Goal: Transaction & Acquisition: Purchase product/service

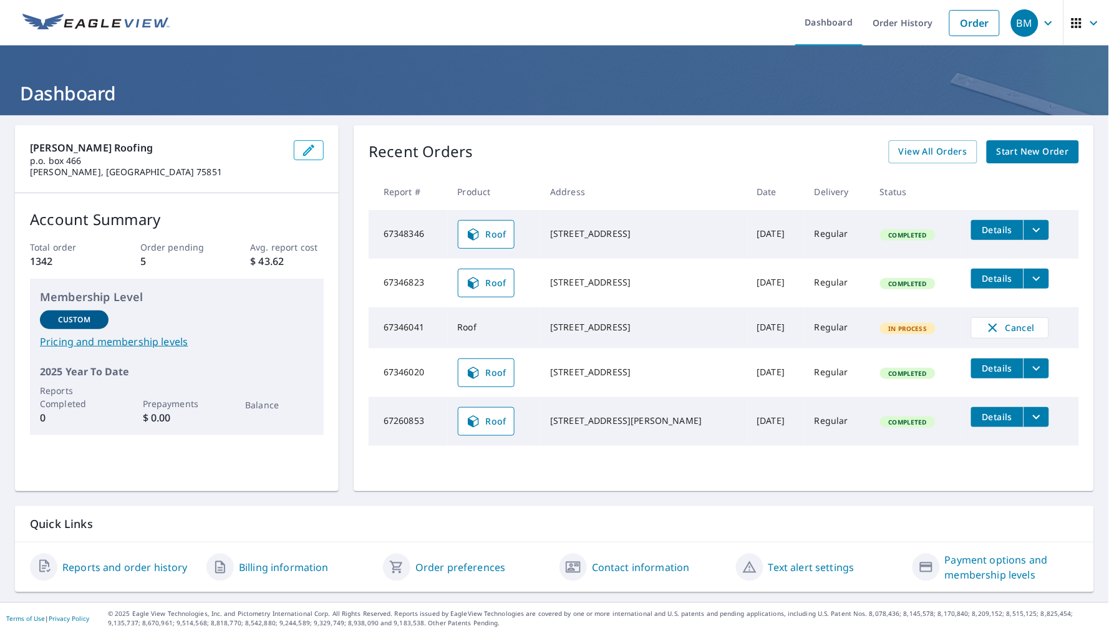
click at [1020, 149] on span "Start New Order" at bounding box center [1033, 152] width 72 height 16
click at [1004, 150] on span "Start New Order" at bounding box center [1033, 152] width 72 height 16
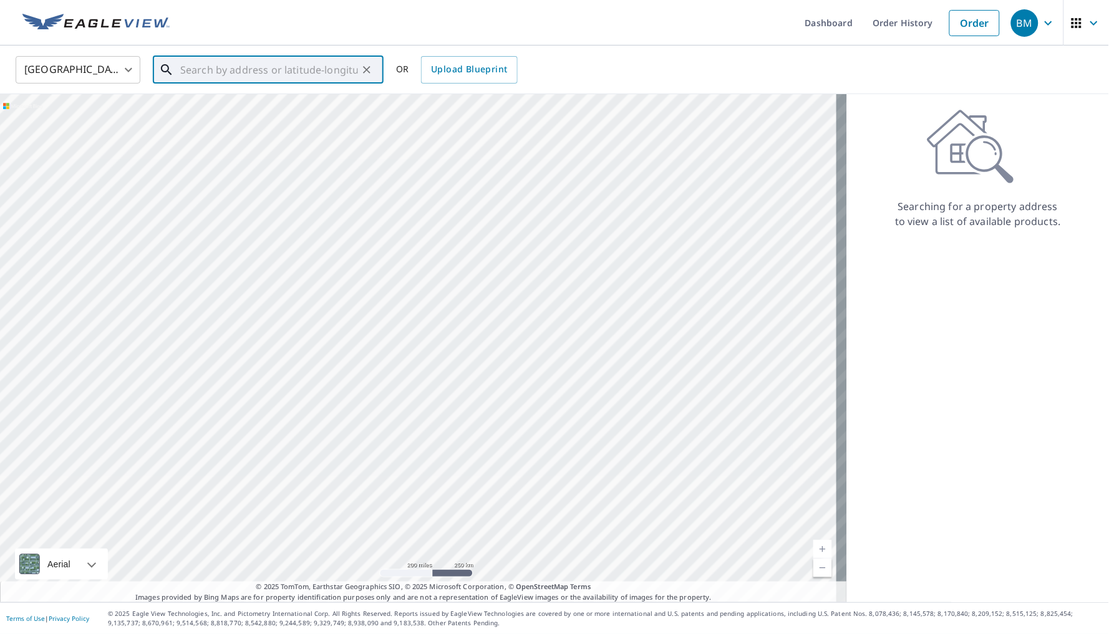
click at [313, 72] on input "text" at bounding box center [269, 69] width 178 height 35
click at [294, 117] on p "[GEOGRAPHIC_DATA]" at bounding box center [276, 120] width 197 height 12
type input "[STREET_ADDRESS][PERSON_NAME]"
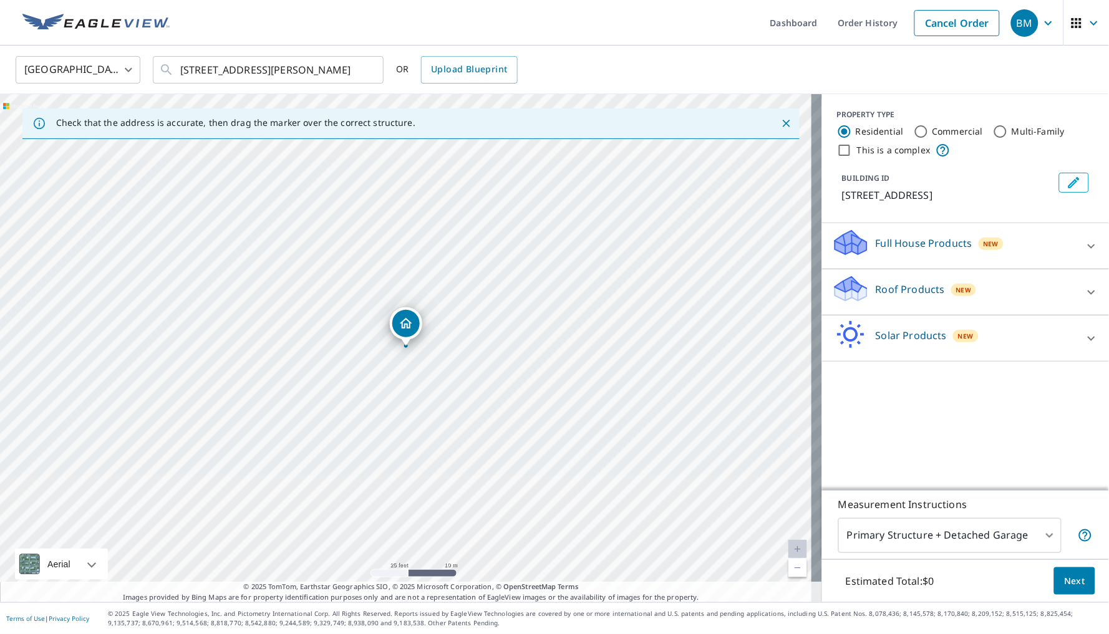
click at [930, 289] on p "Roof Products" at bounding box center [910, 289] width 69 height 15
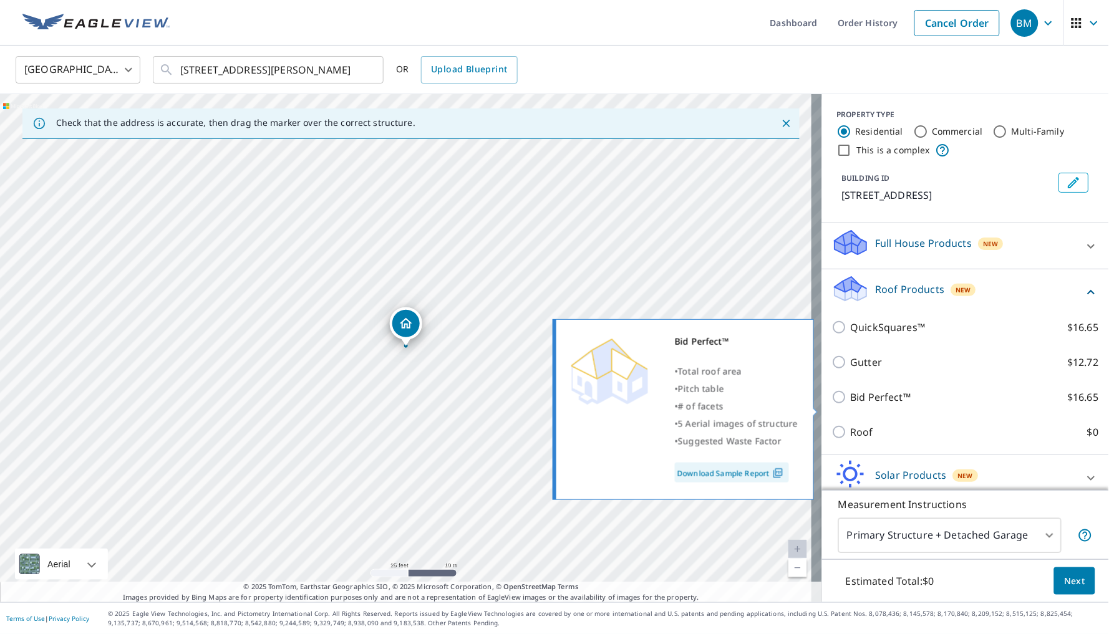
scroll to position [1, 0]
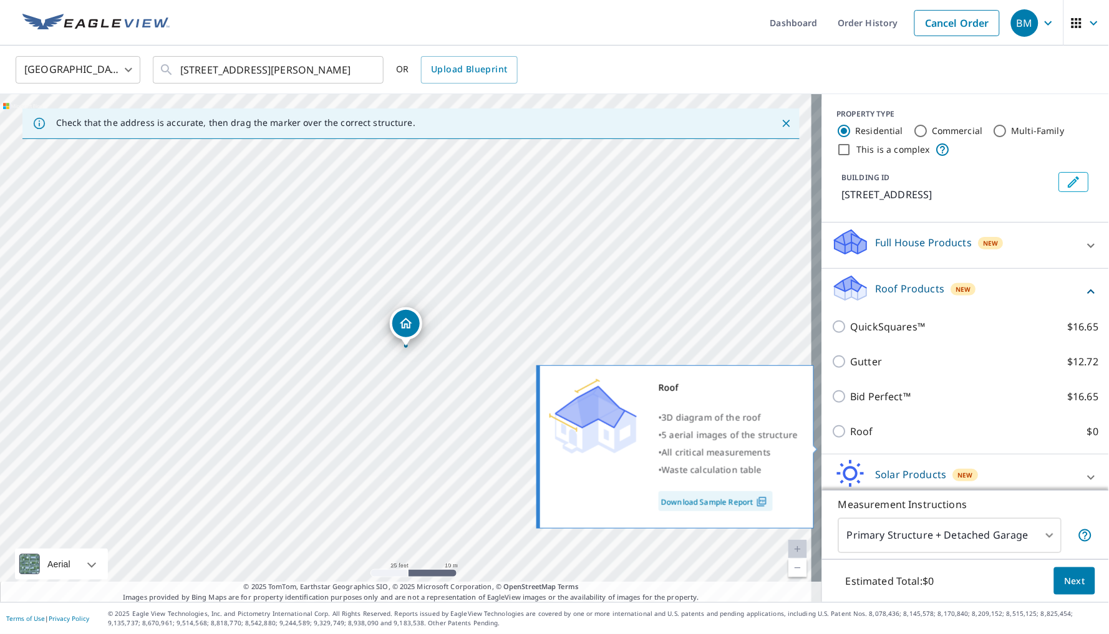
click at [874, 439] on label "Roof $0" at bounding box center [975, 431] width 248 height 15
click at [851, 439] on input "Roof $0" at bounding box center [841, 431] width 19 height 15
checkbox input "true"
type input "3"
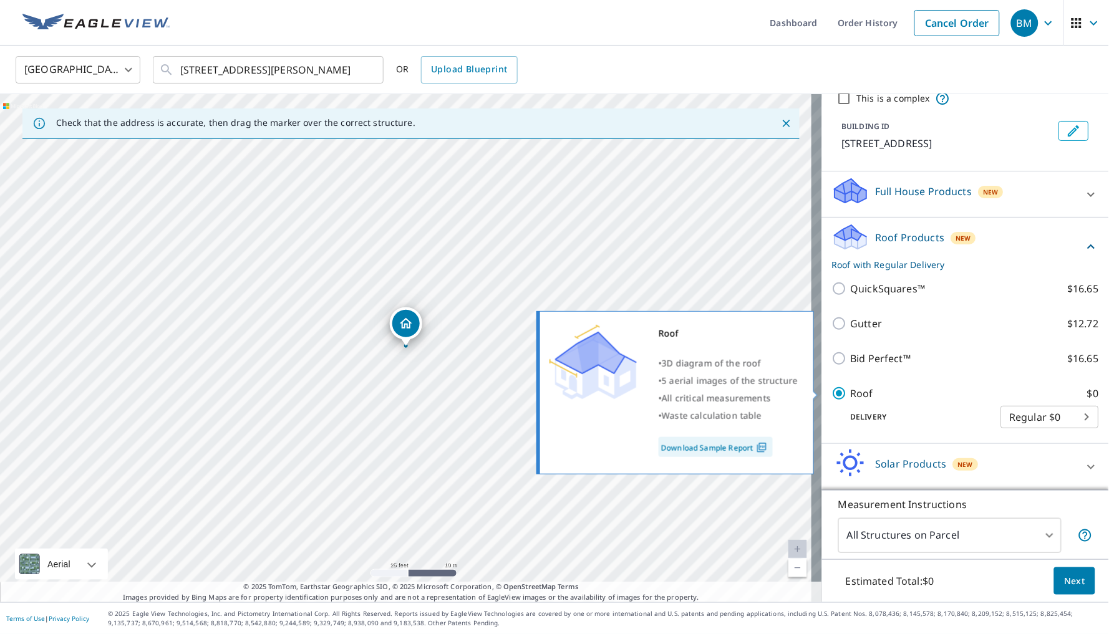
scroll to position [30, 0]
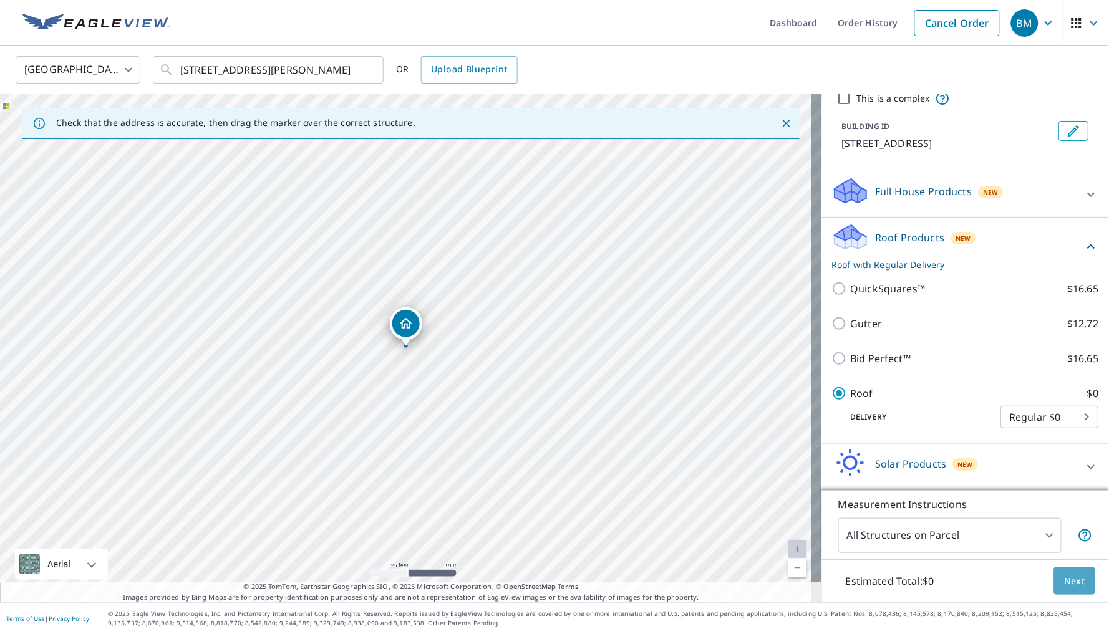
click at [1072, 586] on span "Next" at bounding box center [1074, 582] width 21 height 16
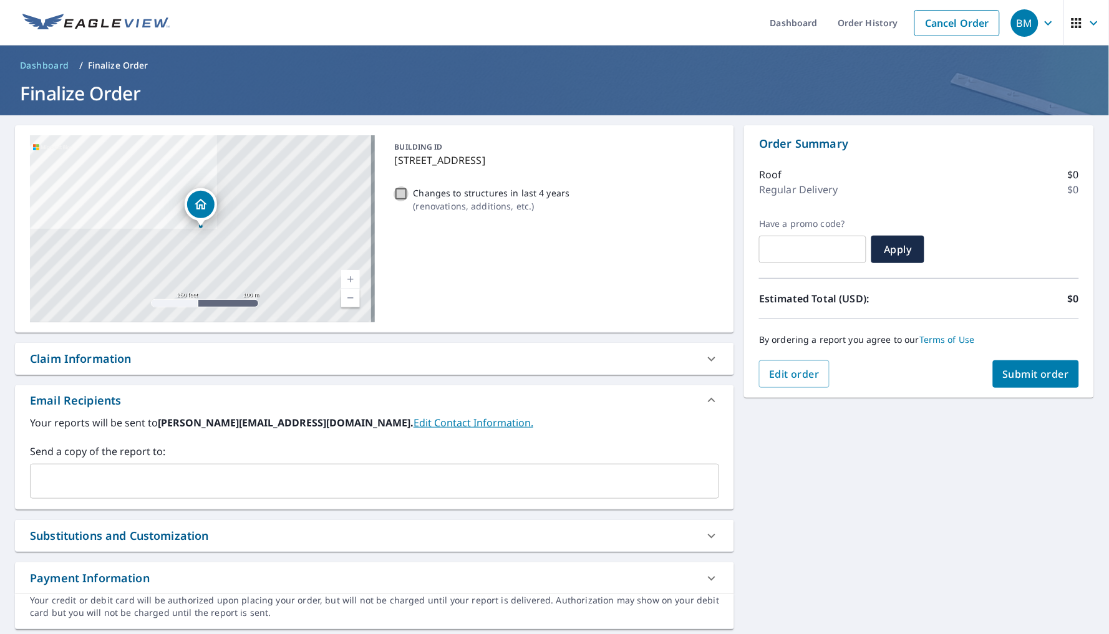
click at [397, 198] on input "Changes to structures in last 4 years ( renovations, additions, etc. )" at bounding box center [401, 194] width 15 height 15
checkbox input "true"
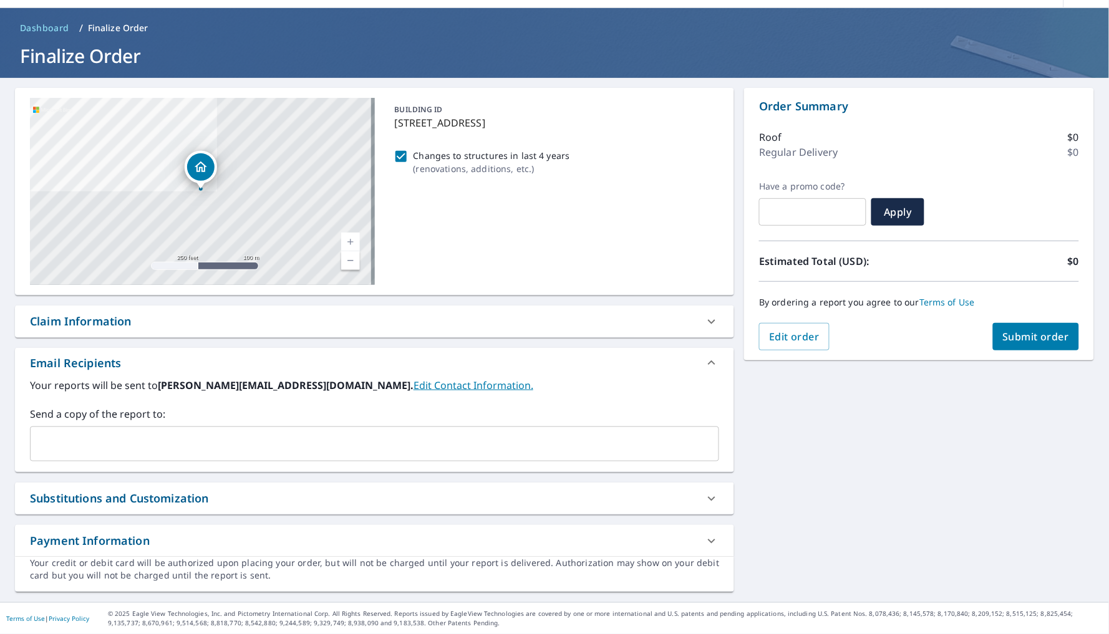
click at [352, 447] on input "text" at bounding box center [365, 444] width 659 height 24
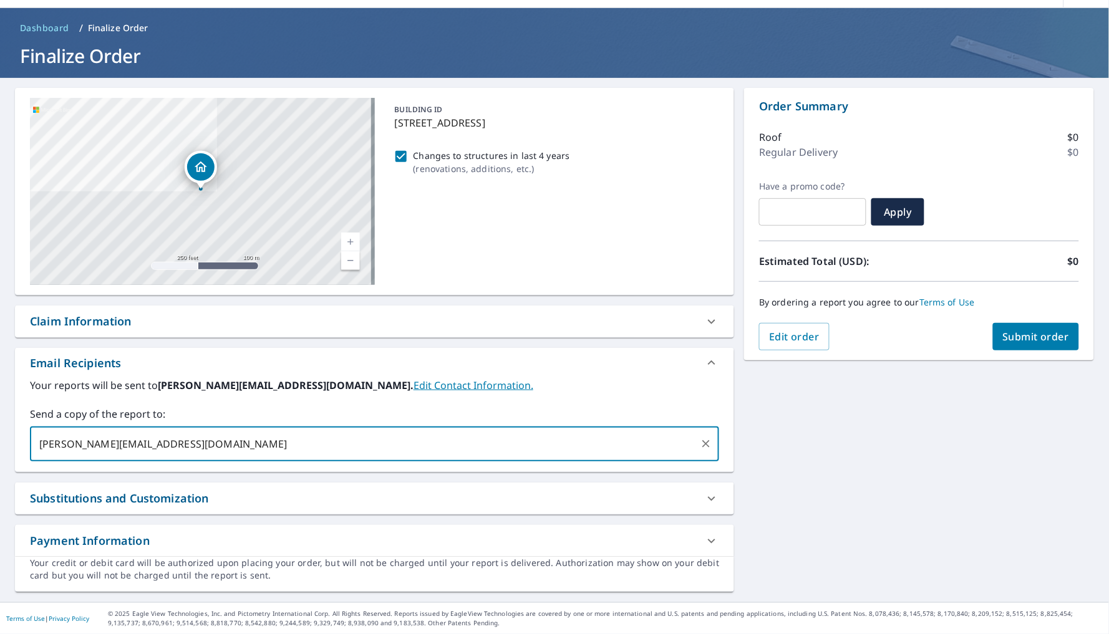
type input "gretchen@mossroofinghouston.com"
click at [1042, 330] on span "Submit order" at bounding box center [1036, 337] width 67 height 14
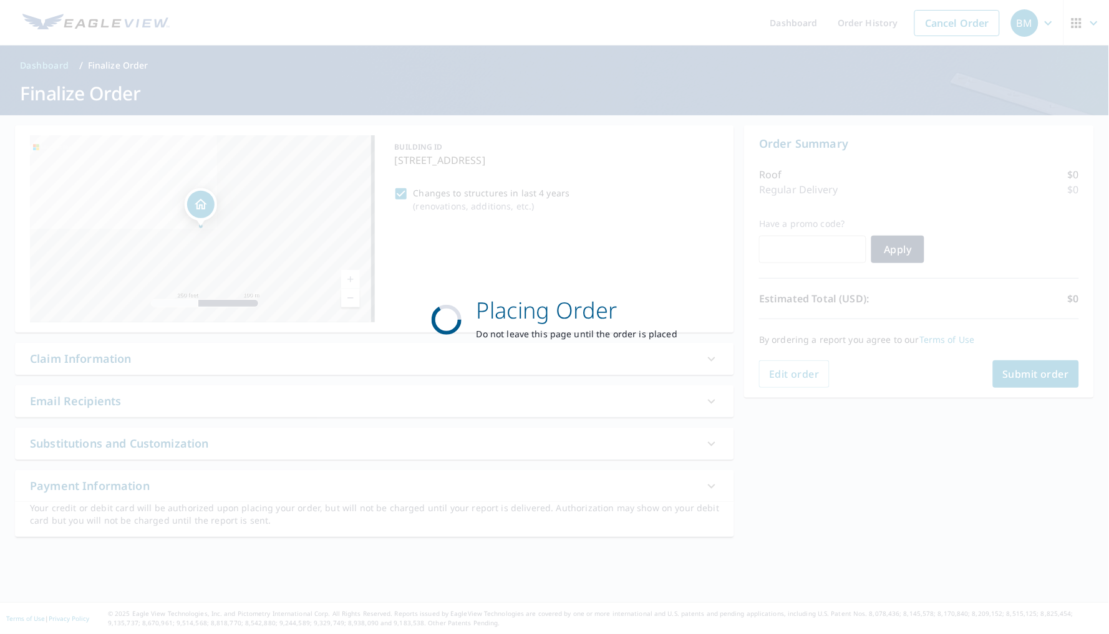
scroll to position [0, 0]
